Goal: Browse casually

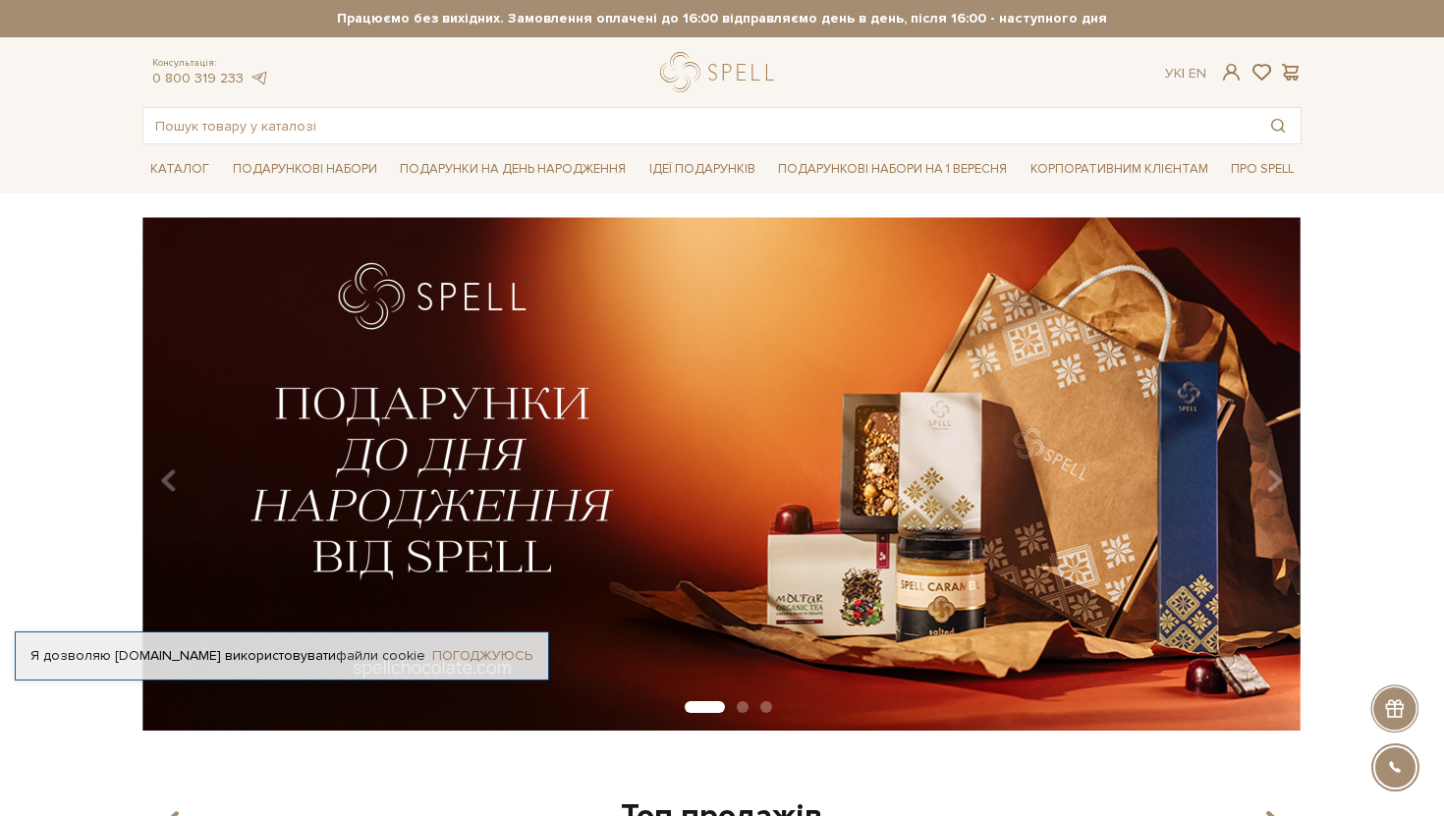
click at [468, 651] on link "Погоджуюсь" at bounding box center [482, 656] width 100 height 18
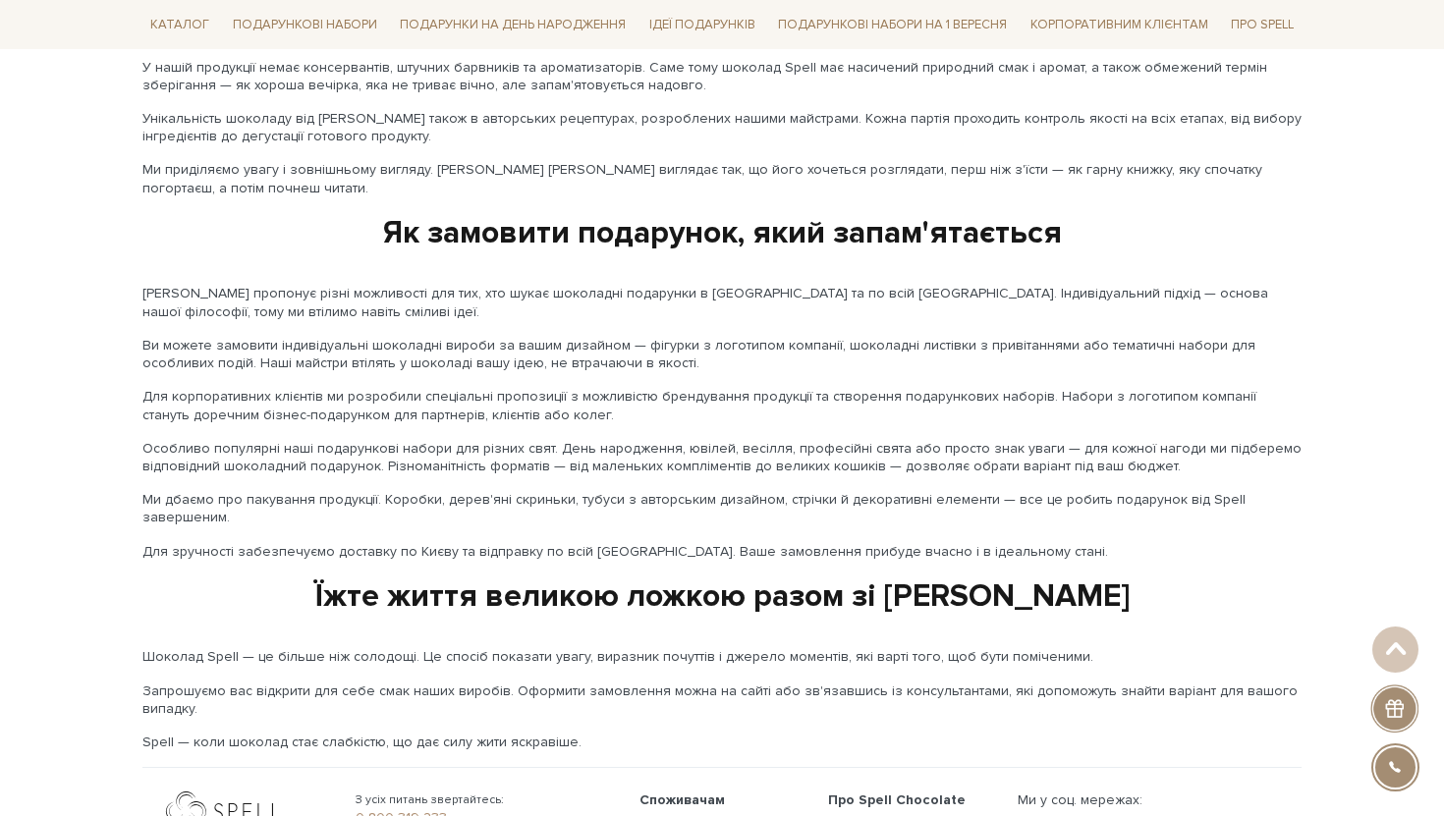
scroll to position [2958, 0]
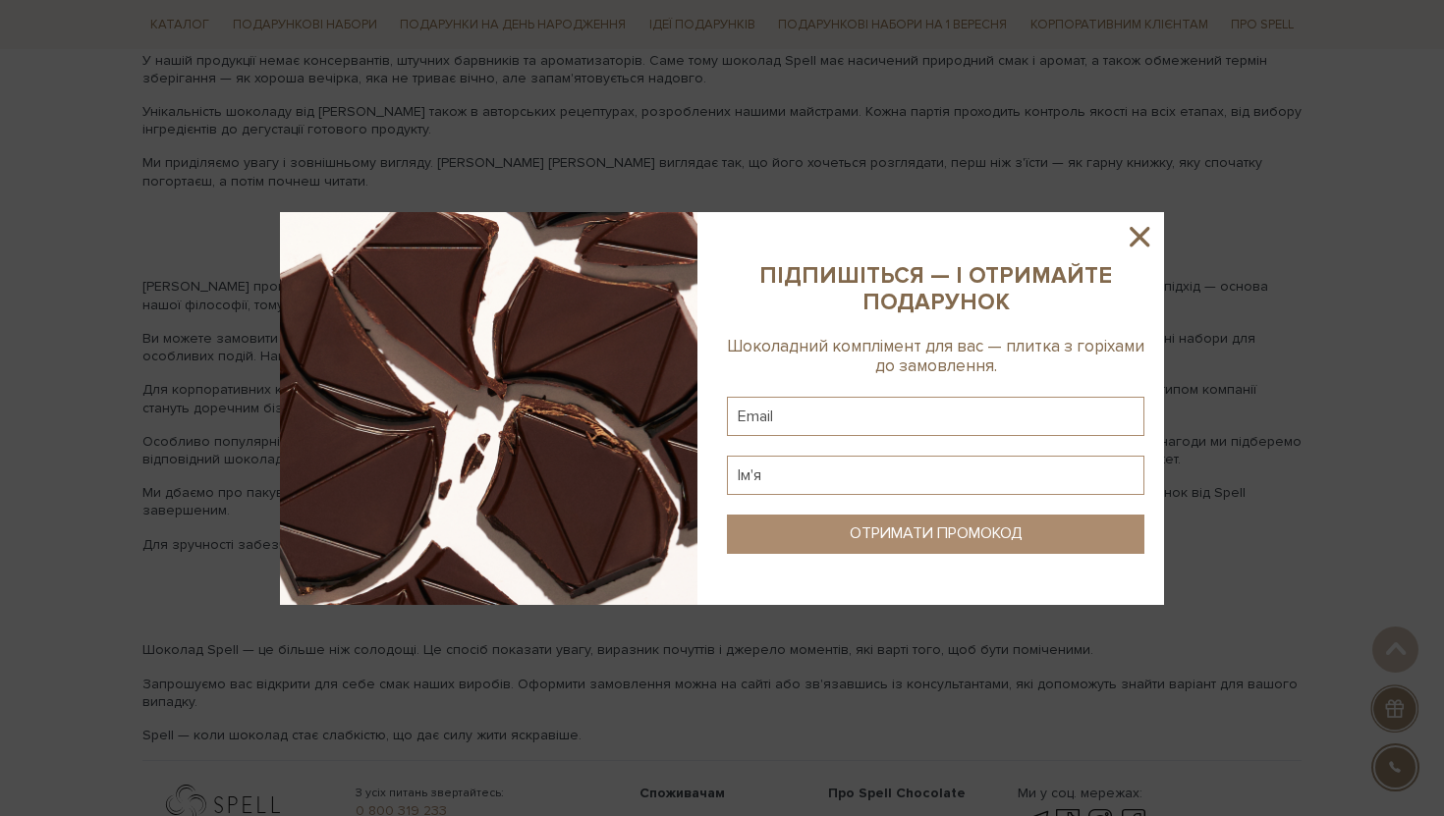
click at [1134, 231] on icon at bounding box center [1140, 237] width 20 height 20
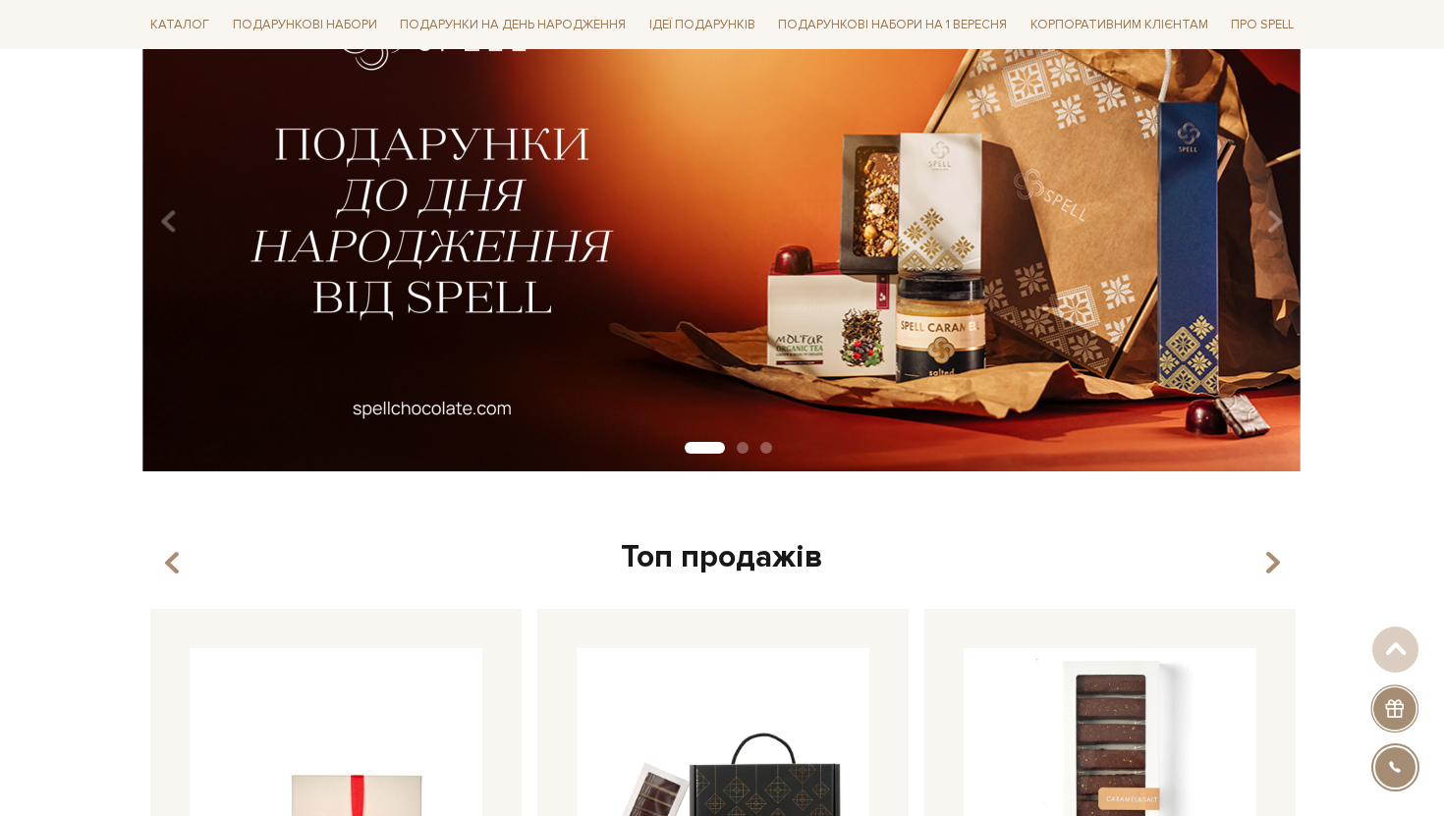
scroll to position [0, 0]
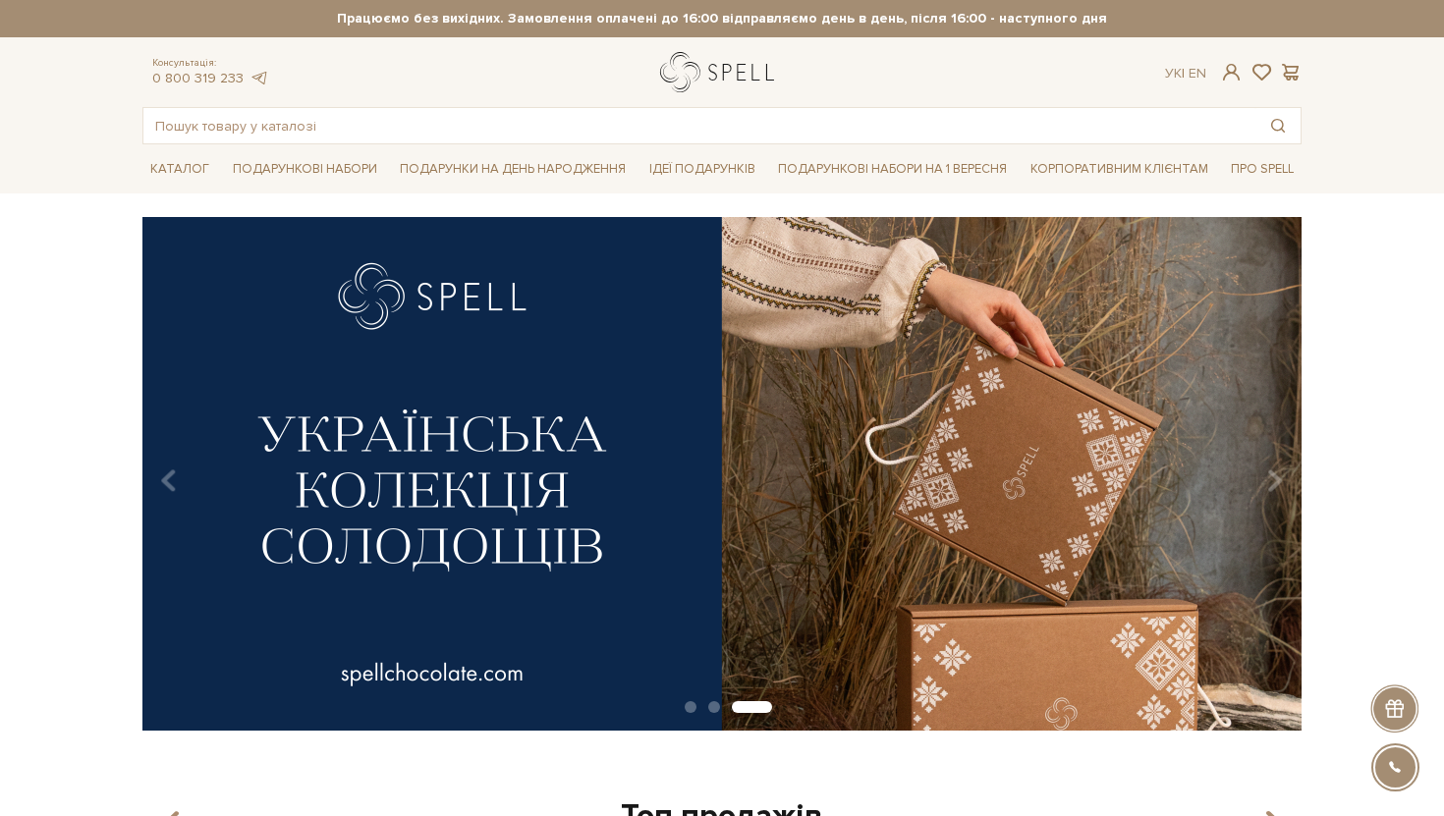
click at [717, 78] on link "logo" at bounding box center [721, 72] width 123 height 40
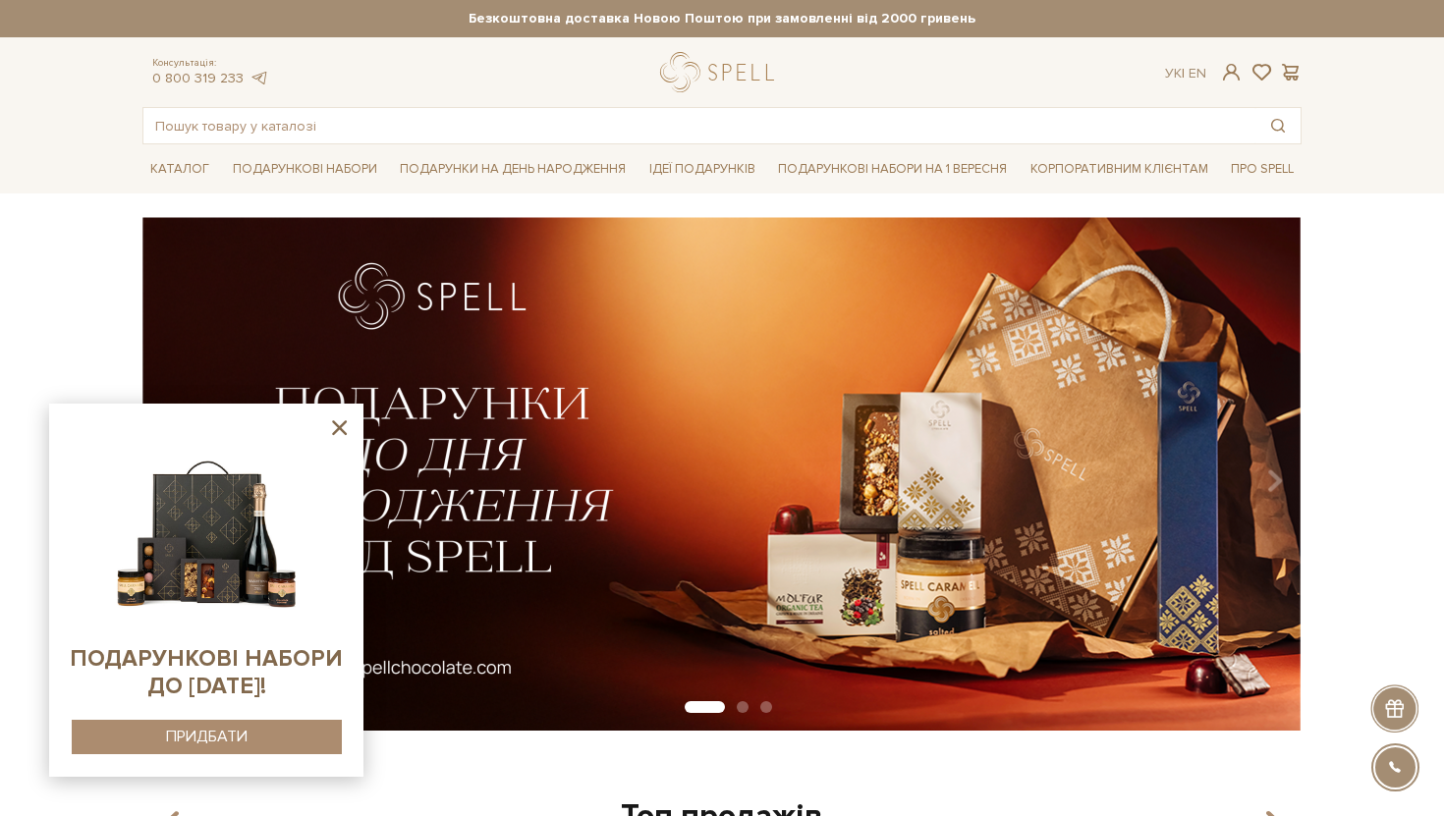
click at [343, 420] on icon at bounding box center [339, 428] width 25 height 25
